Goal: Task Accomplishment & Management: Complete application form

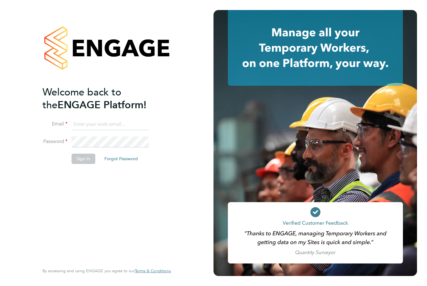
type input "[PERSON_NAME][EMAIL_ADDRESS][DOMAIN_NAME]"
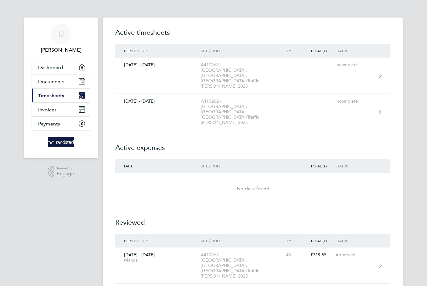
click at [221, 72] on div "A410262 - [GEOGRAPHIC_DATA], [GEOGRAPHIC_DATA], [GEOGRAPHIC_DATA]/Traffic [PERS…" at bounding box center [237, 75] width 72 height 27
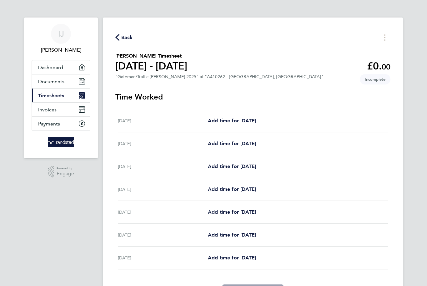
click at [223, 169] on span "Add time for [DATE]" at bounding box center [232, 166] width 48 height 6
select select "60"
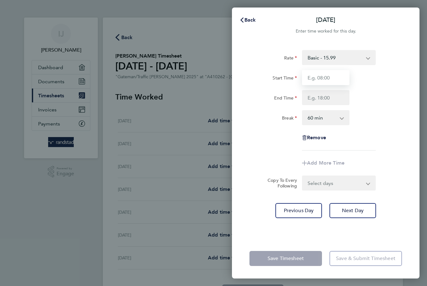
click at [335, 78] on input "Start Time" at bounding box center [325, 77] width 47 height 15
type input "07:00"
click at [334, 97] on input "End Time" at bounding box center [325, 97] width 47 height 15
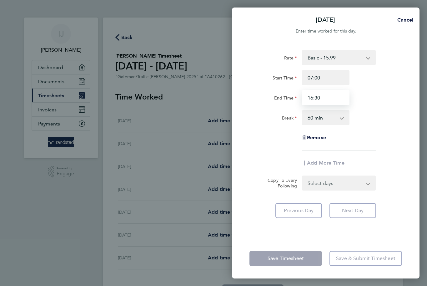
type input "16:30"
click at [339, 121] on select "0 min 15 min 30 min 45 min 60 min 75 min 90 min" at bounding box center [321, 118] width 39 height 14
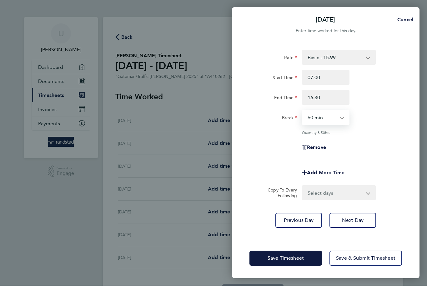
select select "30"
click at [372, 193] on app-icon-cross-button at bounding box center [371, 193] width 7 height 14
click at [366, 195] on select "Select days Day [DATE] [DATE] [DATE] [DATE]" at bounding box center [335, 193] width 66 height 14
select select "TUE"
select select "[DATE]"
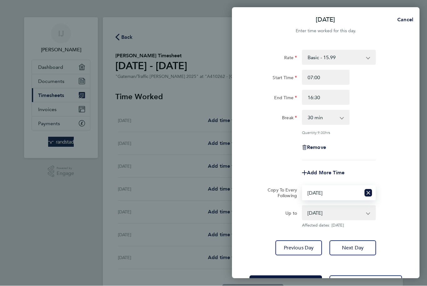
click at [368, 196] on icon "Reset selection" at bounding box center [367, 192] width 7 height 7
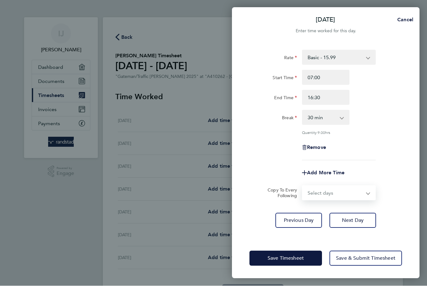
select select "TUE"
select select "[DATE]"
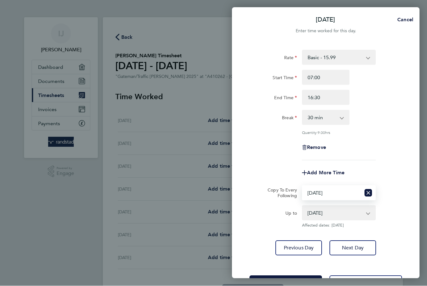
click at [369, 196] on button "Reset selection" at bounding box center [367, 193] width 7 height 14
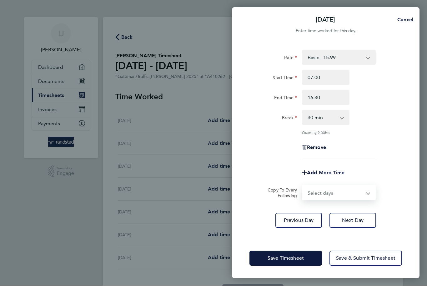
select select "WED"
select select "[DATE]"
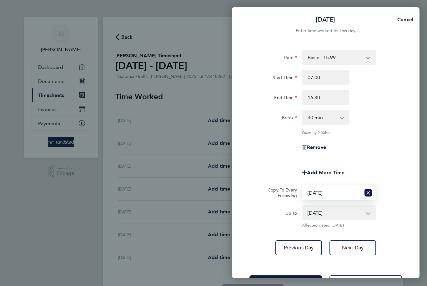
click at [370, 196] on icon "Reset selection" at bounding box center [367, 192] width 7 height 7
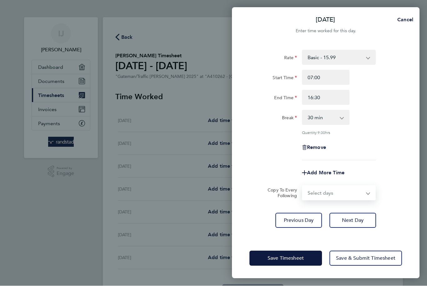
select select "TUE"
select select "[DATE]"
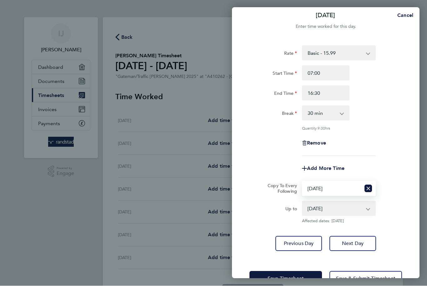
scroll to position [4, 0]
click at [312, 276] on button "Save Timesheet" at bounding box center [285, 278] width 72 height 15
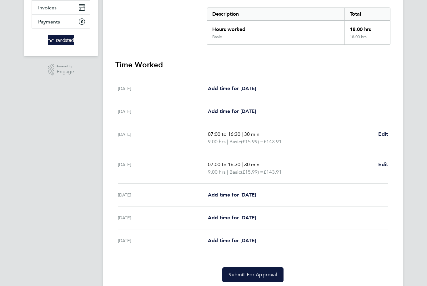
scroll to position [103, 0]
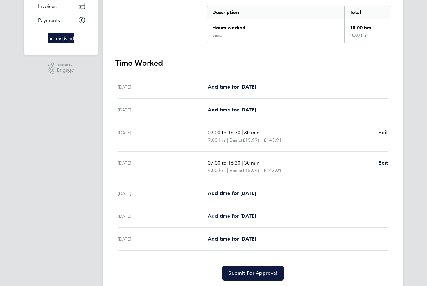
click at [239, 195] on span "Add time for [DATE]" at bounding box center [232, 193] width 48 height 6
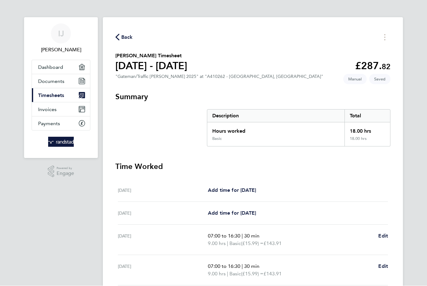
select select "60"
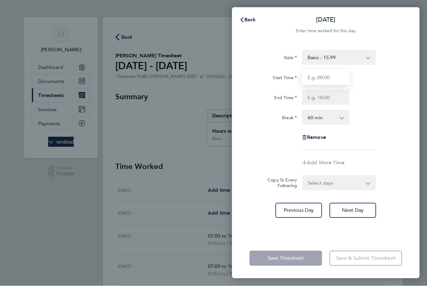
click at [335, 77] on input "Start Time" at bounding box center [325, 77] width 47 height 15
type input "07:00"
click at [325, 102] on input "End Time" at bounding box center [325, 97] width 47 height 15
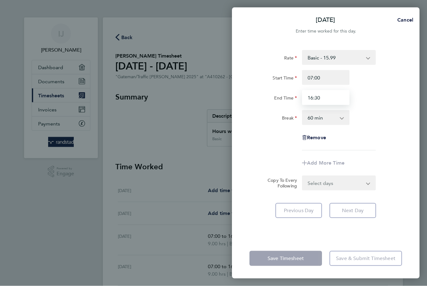
type input "16:30"
click at [321, 121] on select "0 min 15 min 30 min 45 min 60 min 75 min 90 min" at bounding box center [321, 118] width 39 height 14
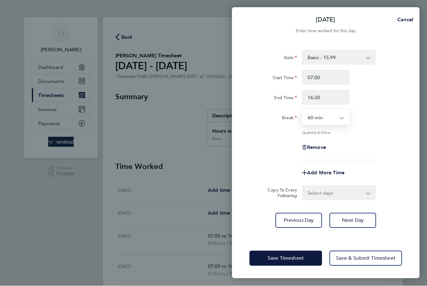
select select "30"
click at [335, 195] on select "Select days Day [DATE] [DATE]" at bounding box center [335, 193] width 66 height 14
select select "THU"
select select "[DATE]"
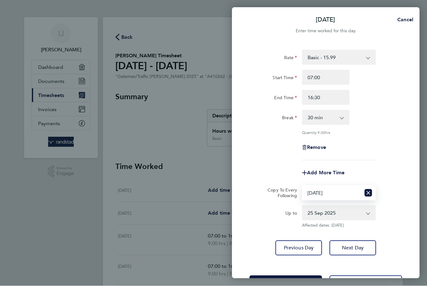
click at [348, 250] on span "Next Day" at bounding box center [353, 248] width 22 height 6
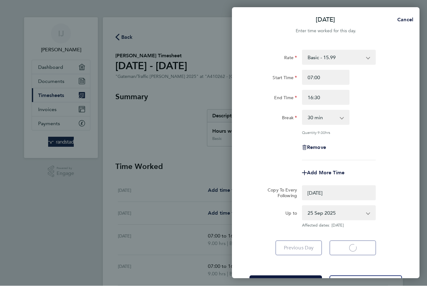
select select "0: null"
select select "30"
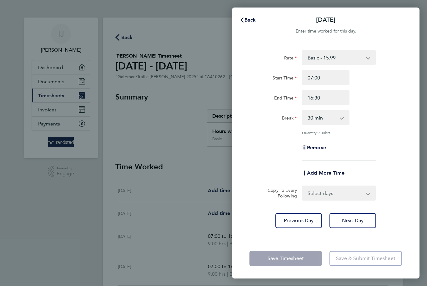
click at [347, 196] on select "Select days [DATE]" at bounding box center [335, 193] width 66 height 14
select select "FRI"
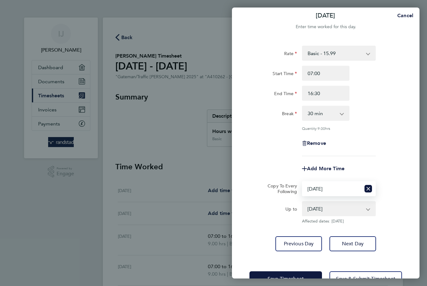
scroll to position [4, 0]
click at [290, 280] on span "Save Timesheet" at bounding box center [285, 279] width 36 height 6
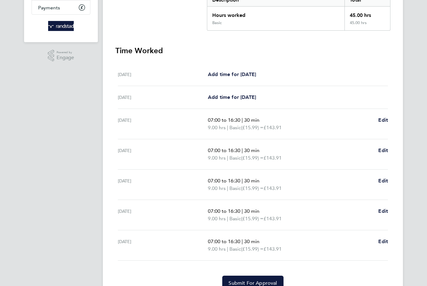
scroll to position [126, 0]
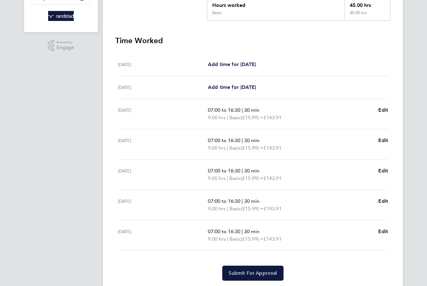
click at [253, 273] on span "Submit For Approval" at bounding box center [252, 273] width 48 height 6
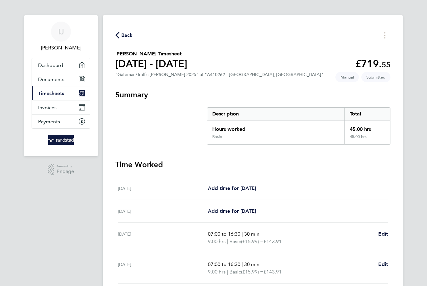
scroll to position [0, 0]
